Goal: Register for event/course

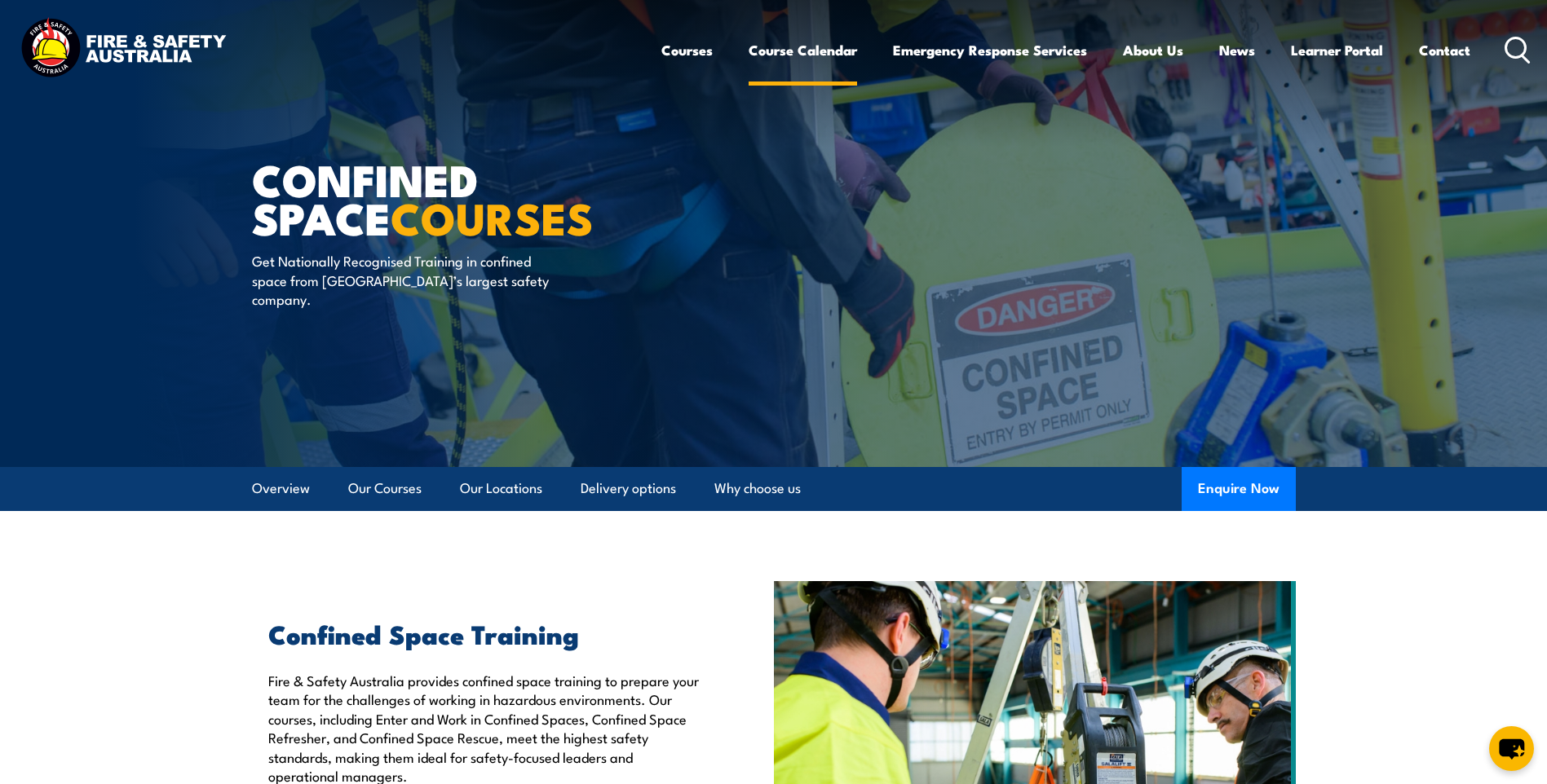
click at [802, 52] on link "Course Calendar" at bounding box center [802, 50] width 108 height 43
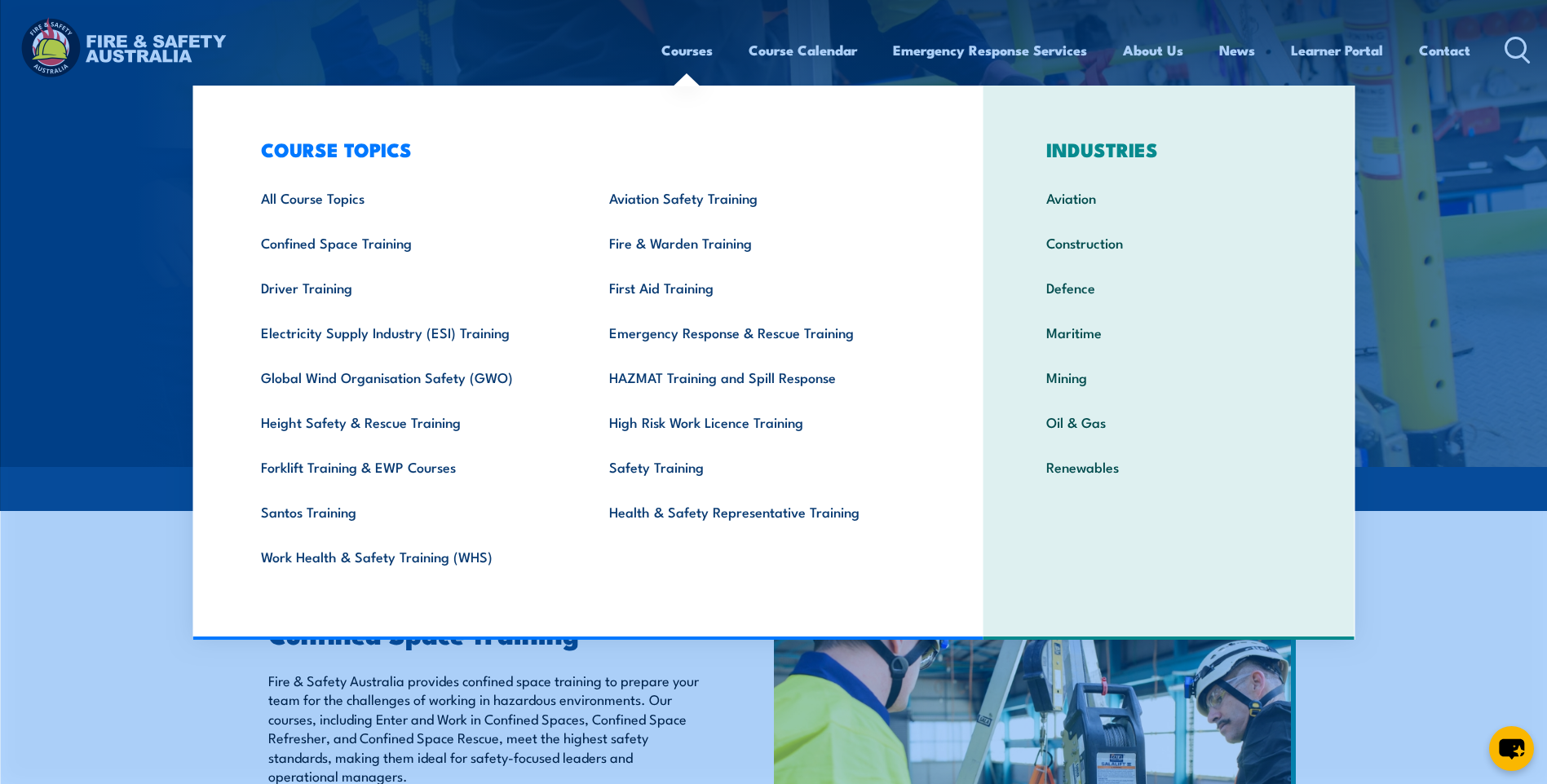
click at [688, 51] on link "Courses" at bounding box center [687, 50] width 52 height 43
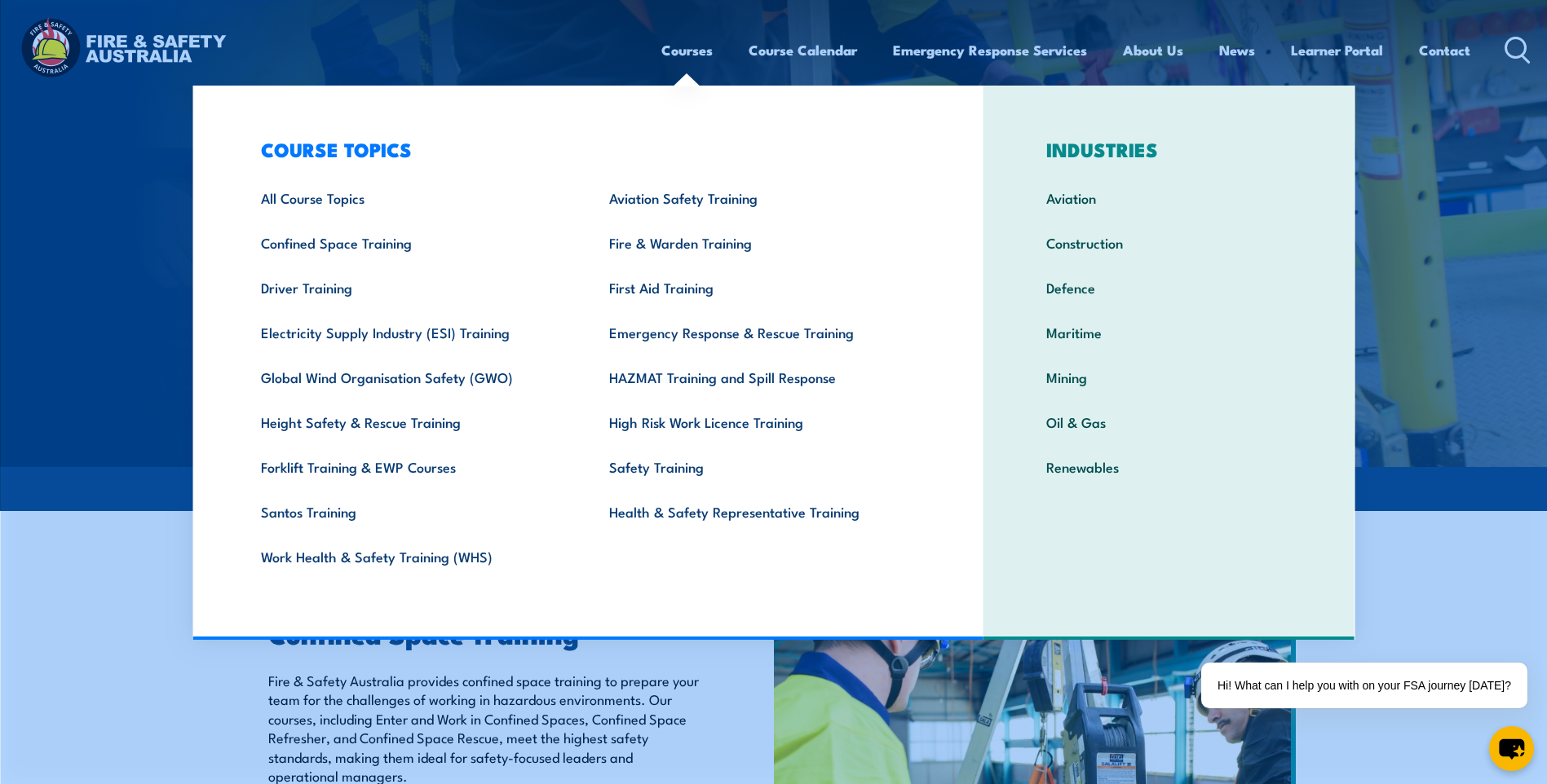
click at [685, 53] on link "Courses" at bounding box center [687, 50] width 52 height 43
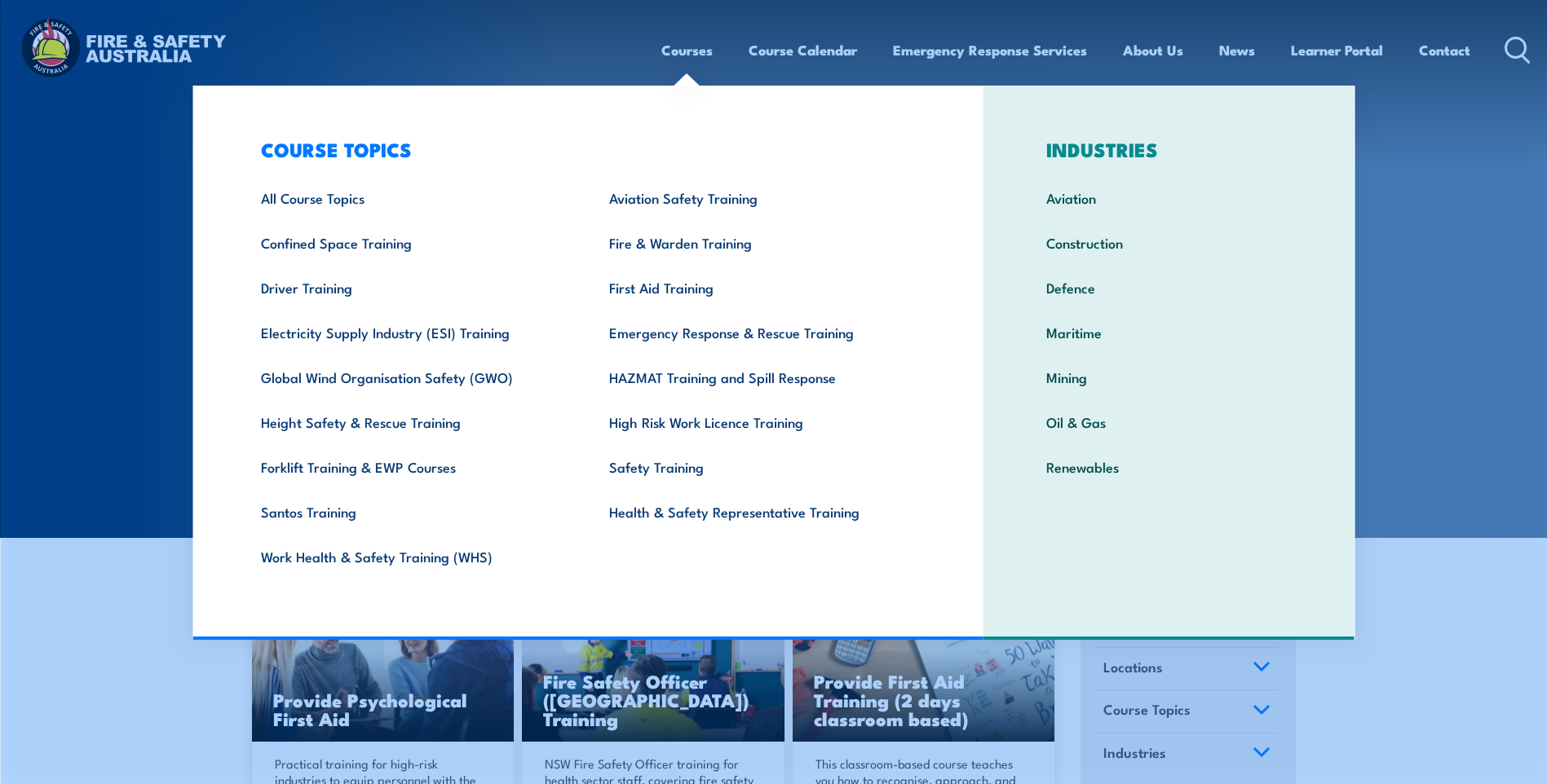
click at [690, 53] on link "Courses" at bounding box center [687, 50] width 52 height 43
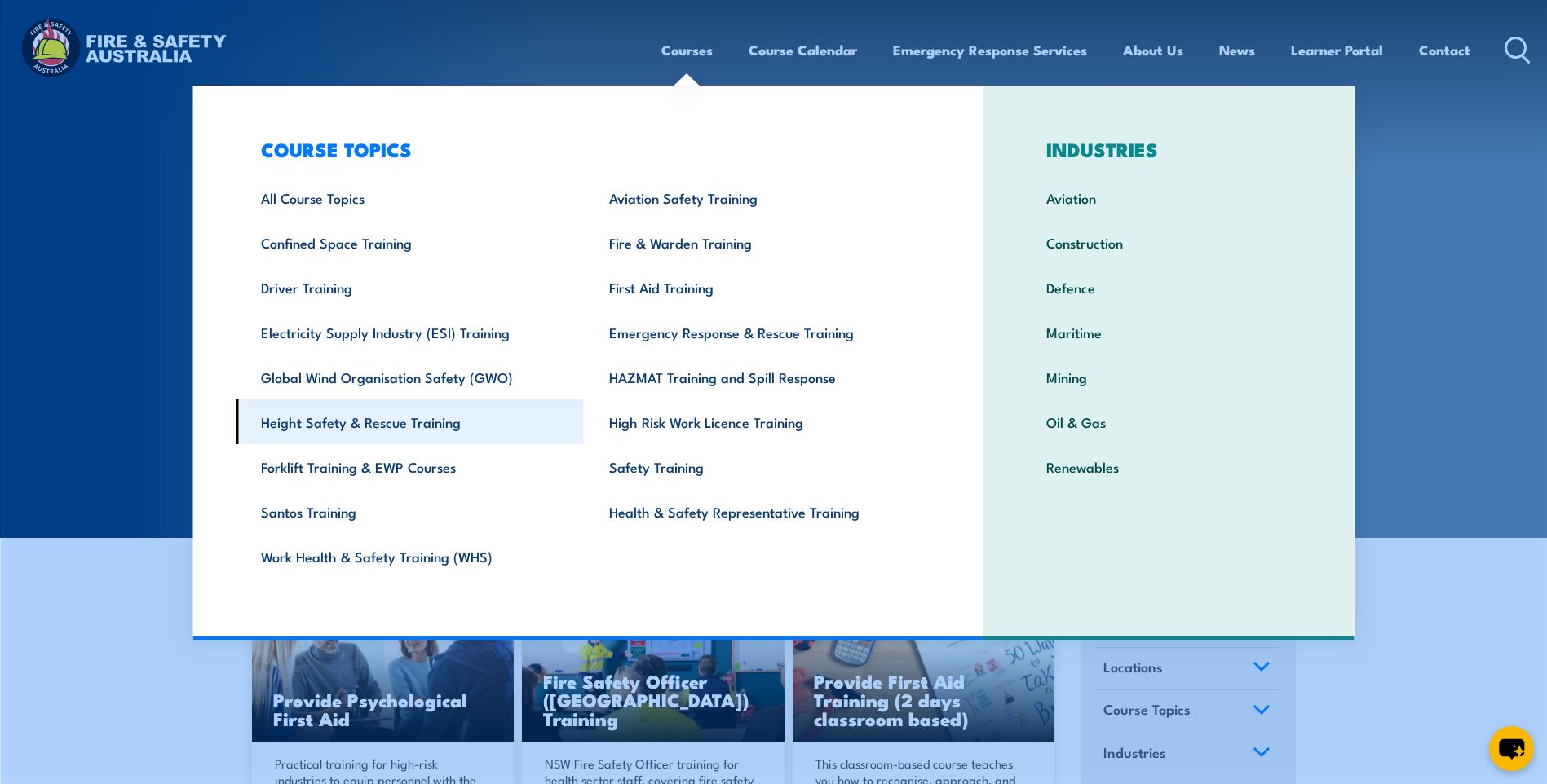
click at [335, 425] on link "Height Safety & Rescue Training" at bounding box center [410, 422] width 348 height 45
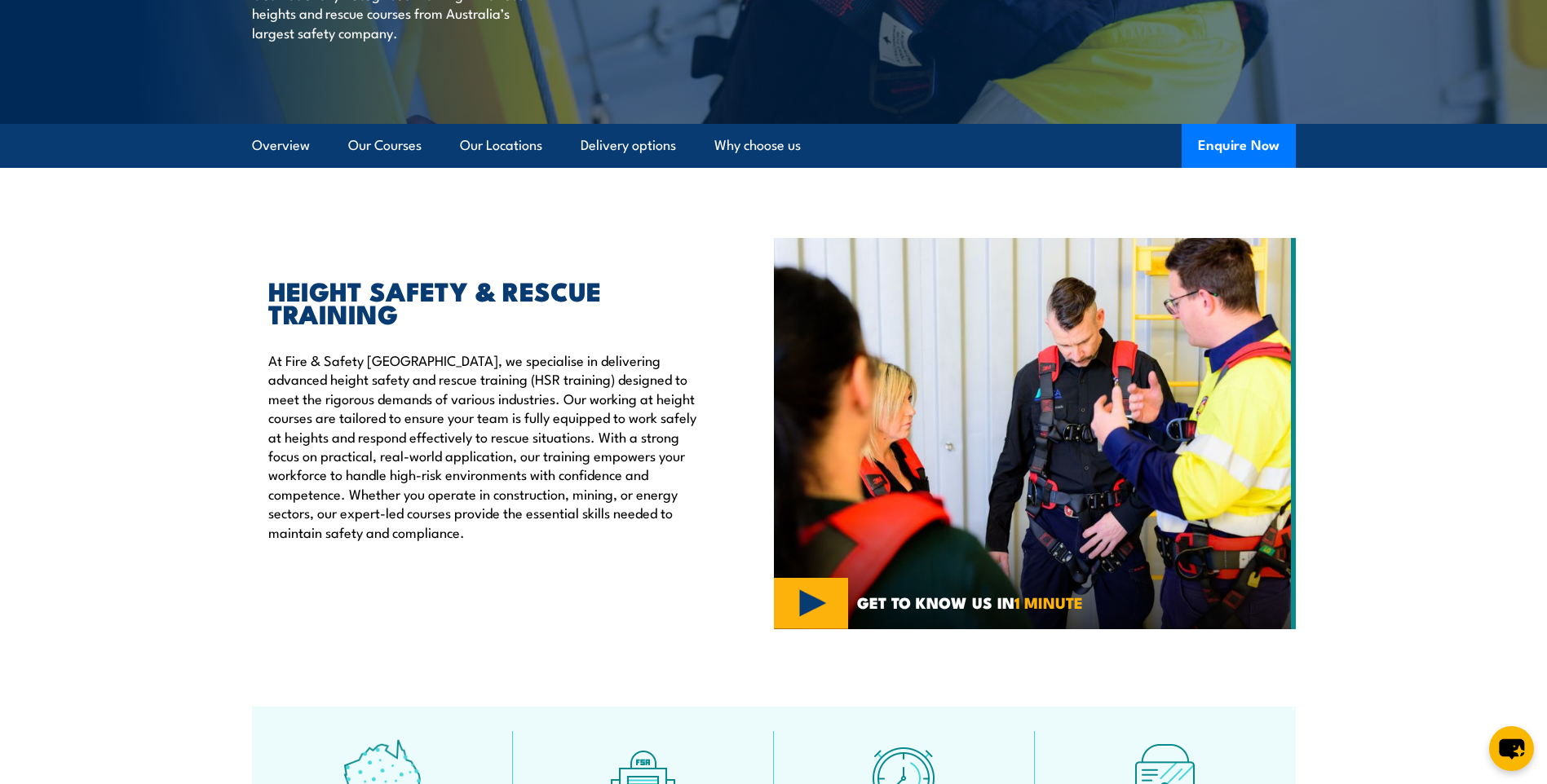
scroll to position [326, 0]
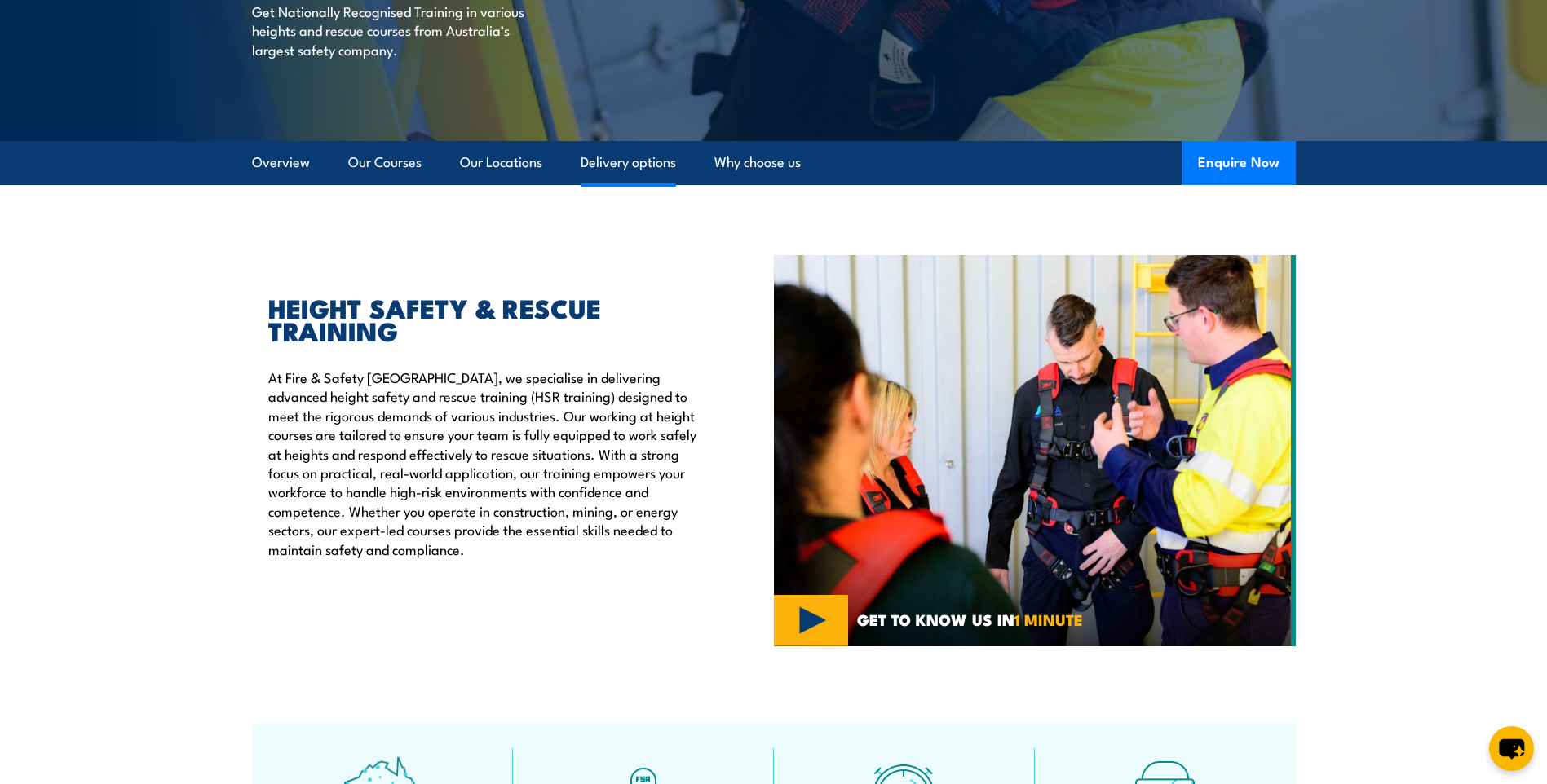
click at [647, 161] on link "Delivery options" at bounding box center [628, 162] width 96 height 43
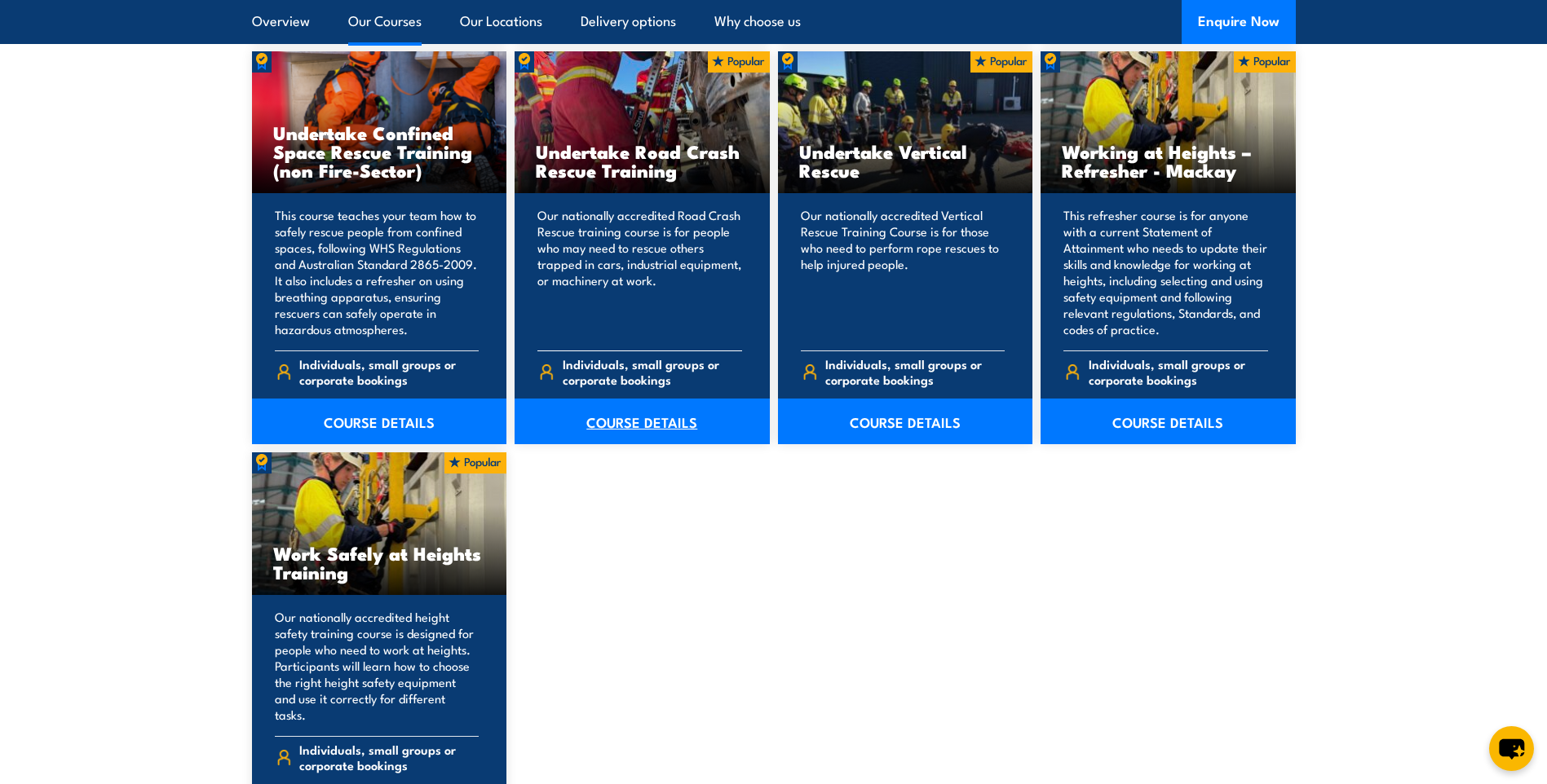
scroll to position [1952, 0]
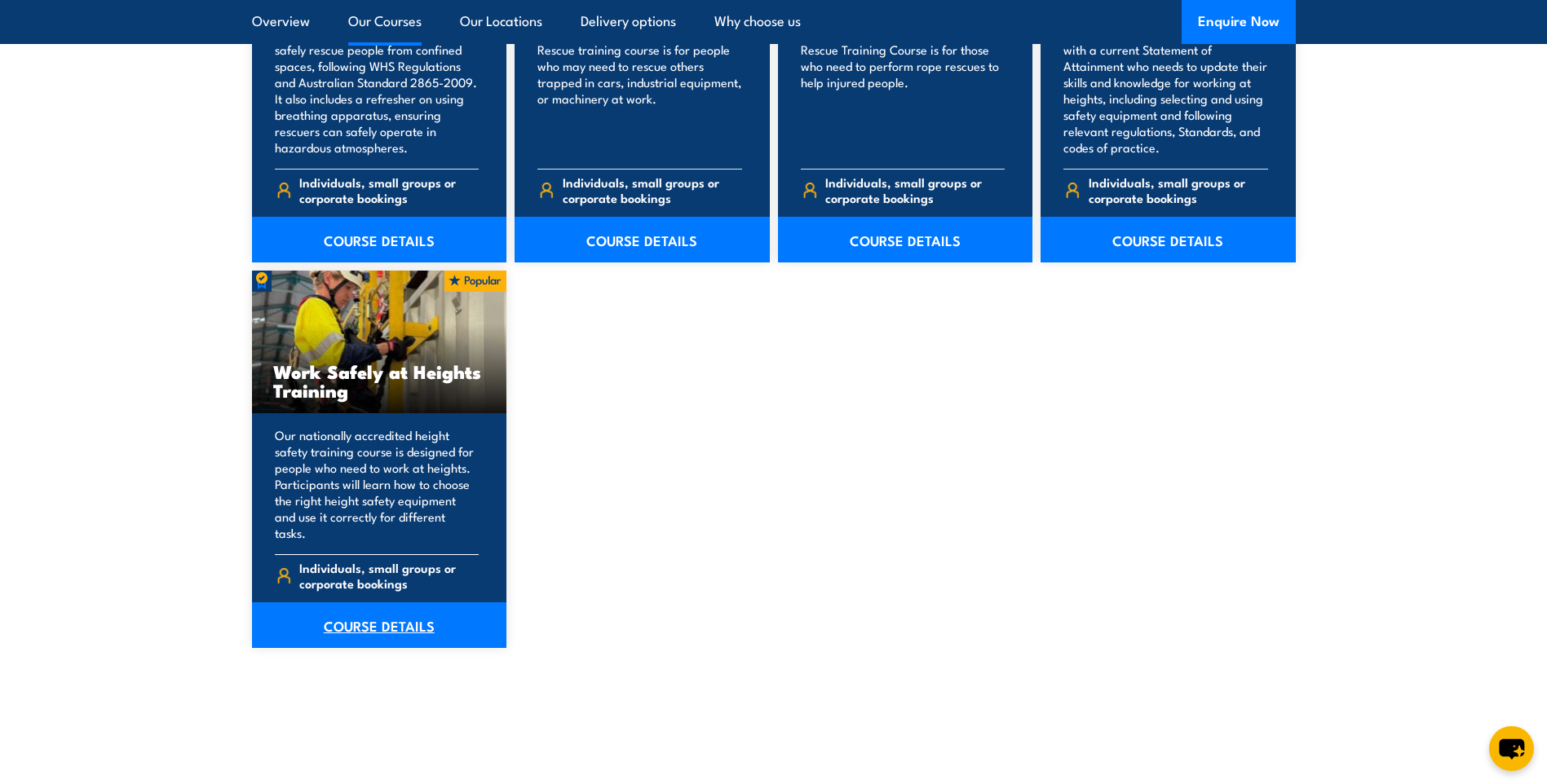
click at [375, 610] on link "COURSE DETAILS" at bounding box center [379, 625] width 255 height 46
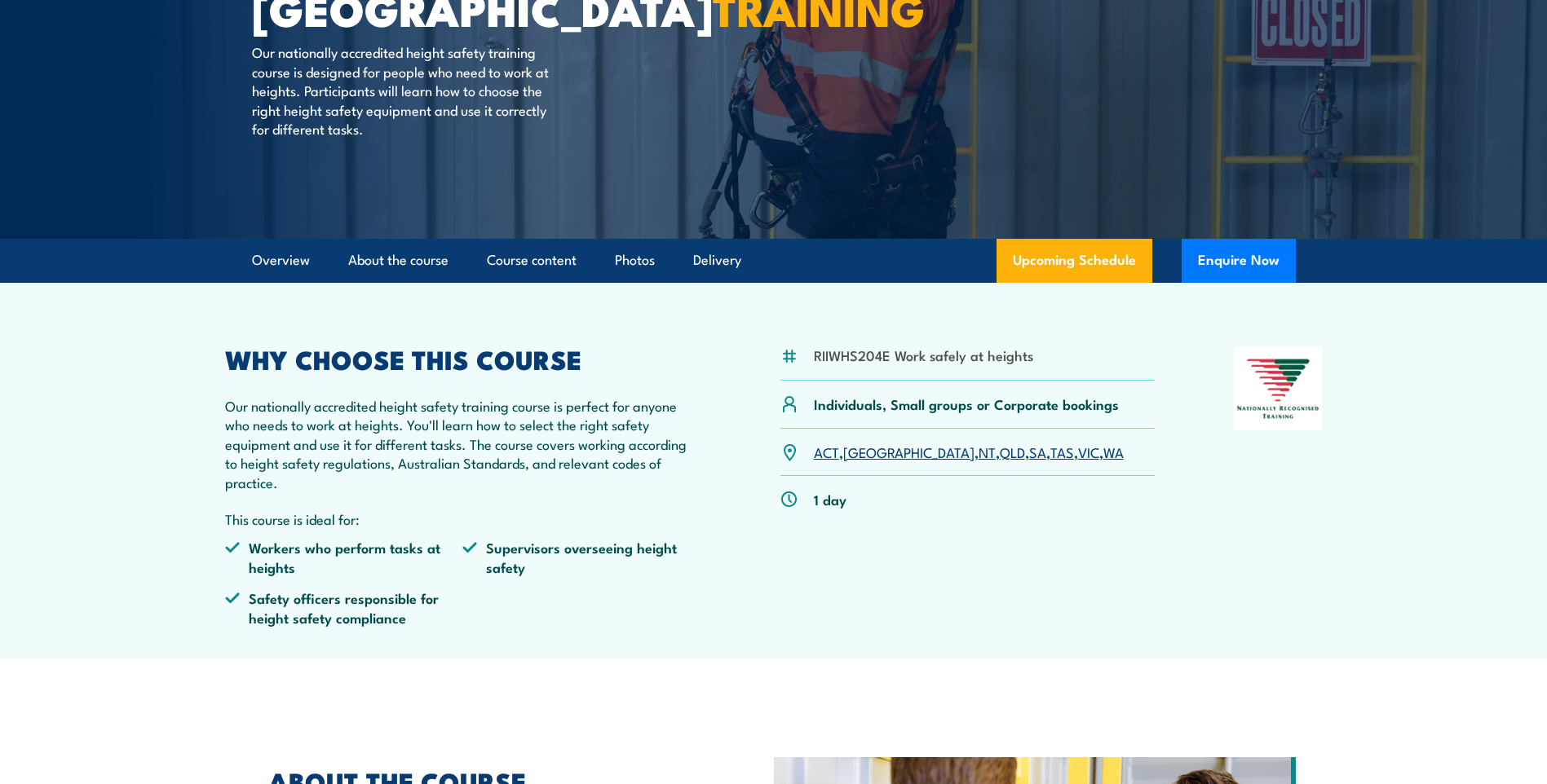
scroll to position [326, 0]
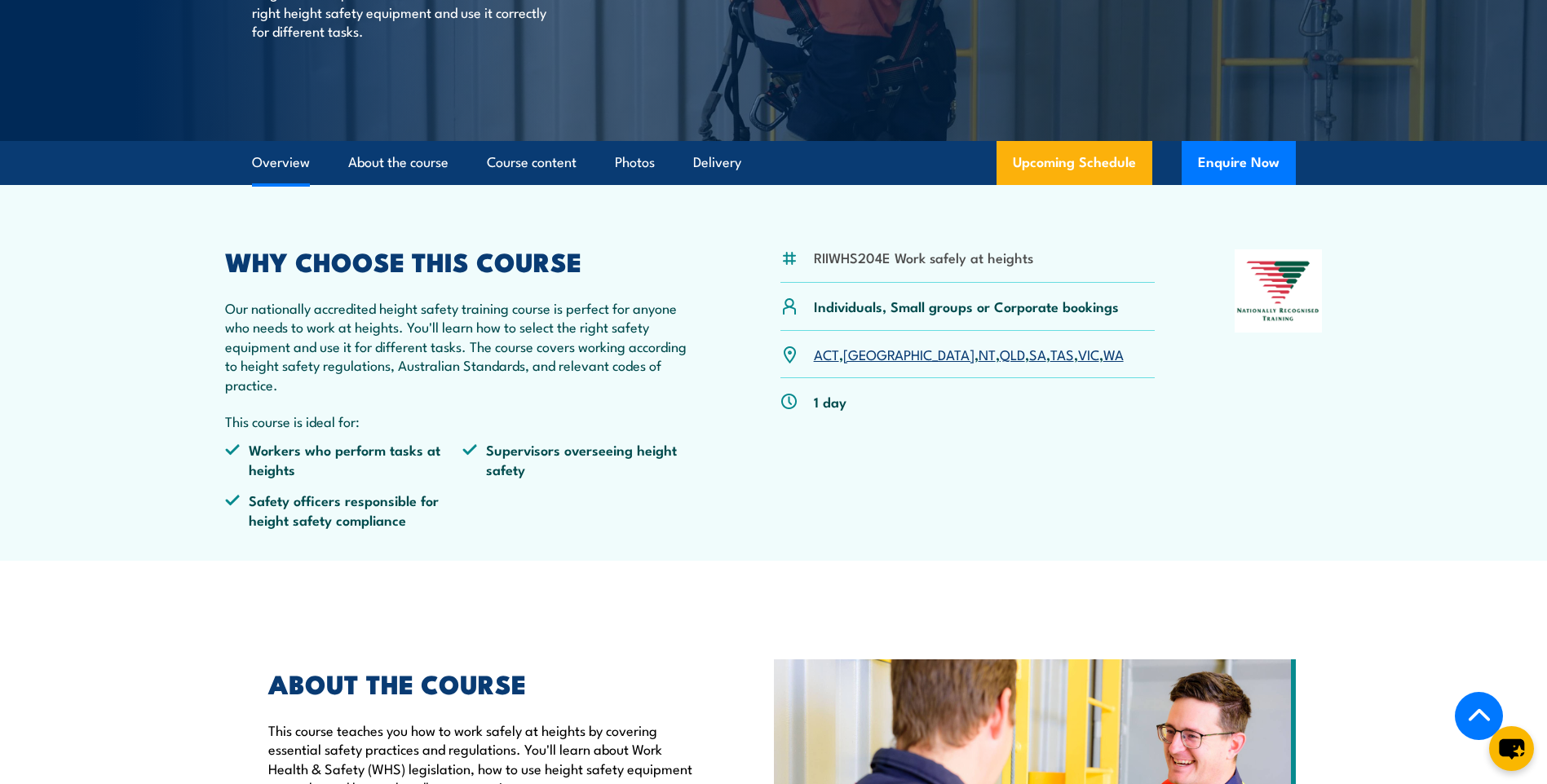
click at [859, 359] on link "[GEOGRAPHIC_DATA]" at bounding box center [909, 353] width 131 height 20
